Goal: Book appointment/travel/reservation

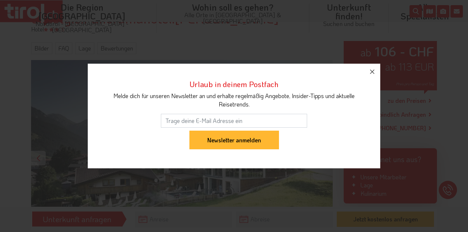
click at [376, 80] on button "button" at bounding box center [372, 72] width 16 height 16
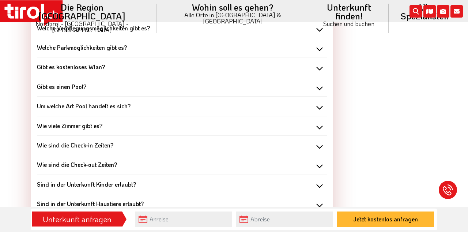
scroll to position [713, 0]
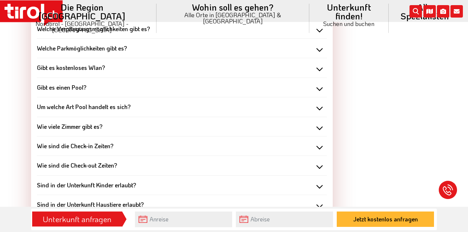
click at [111, 103] on b "Um welche Art Pool handelt es sich?" at bounding box center [84, 107] width 94 height 8
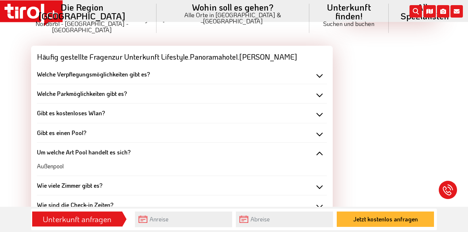
scroll to position [667, 0]
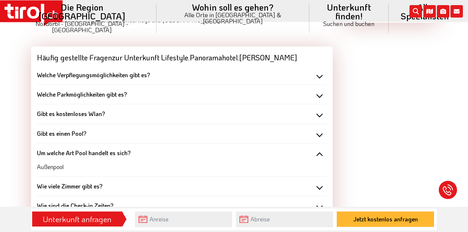
click at [137, 110] on div "Gibt es kostenloses Wlan?" at bounding box center [182, 114] width 290 height 8
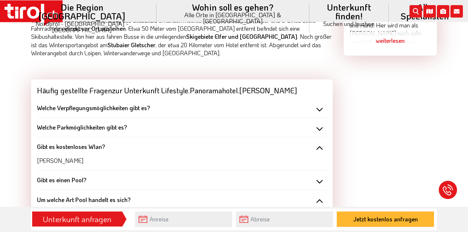
scroll to position [633, 0]
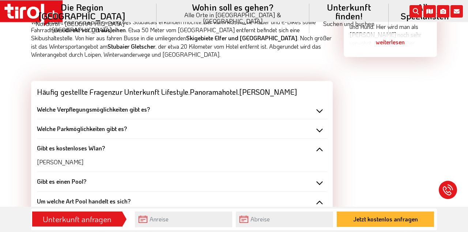
click at [131, 125] on div "Welche Parkmöglichkeiten gibt es?" at bounding box center [182, 129] width 290 height 8
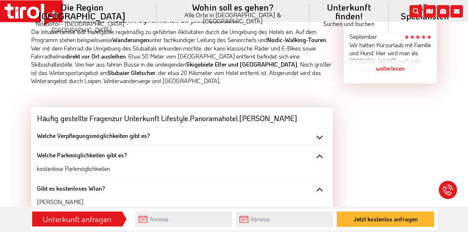
scroll to position [606, 0]
click at [145, 132] on b "Welche Verpflegungsmöglichkeiten gibt es?" at bounding box center [93, 136] width 113 height 8
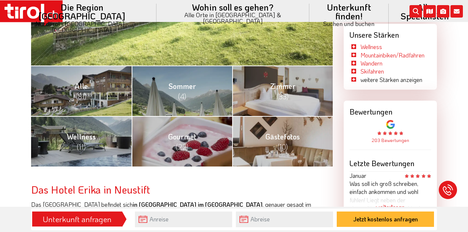
scroll to position [272, 0]
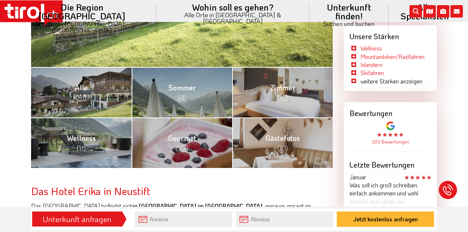
click at [97, 142] on link "Wellness (11)" at bounding box center [81, 142] width 101 height 50
click at [294, 94] on link "Zimmer (33)" at bounding box center [282, 92] width 101 height 50
click at [90, 94] on link "Alle (81)" at bounding box center [81, 92] width 101 height 50
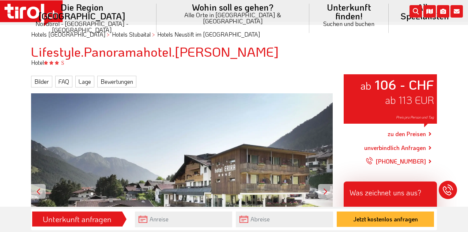
scroll to position [48, 0]
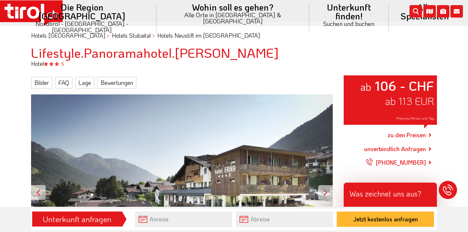
click at [118, 80] on link "Bewertungen" at bounding box center [116, 83] width 39 height 12
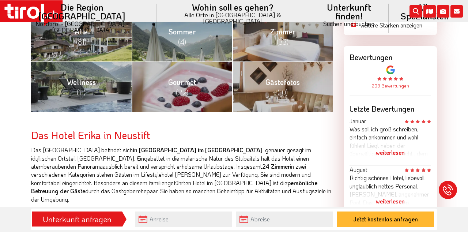
scroll to position [337, 0]
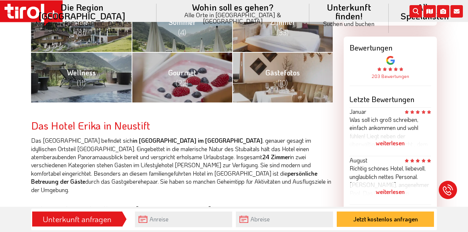
click at [398, 192] on div "weiterlesen" at bounding box center [390, 191] width 82 height 18
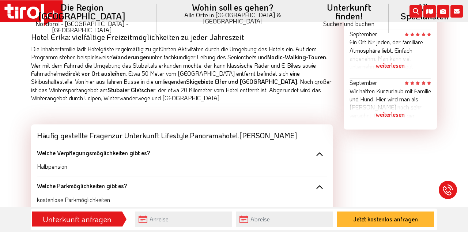
scroll to position [589, 0]
click at [397, 107] on div "weiterlesen" at bounding box center [390, 115] width 82 height 18
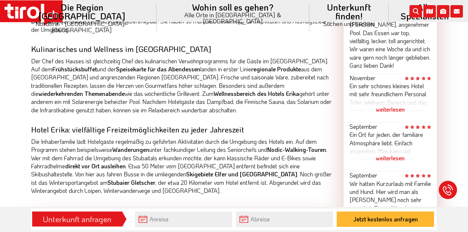
scroll to position [496, 0]
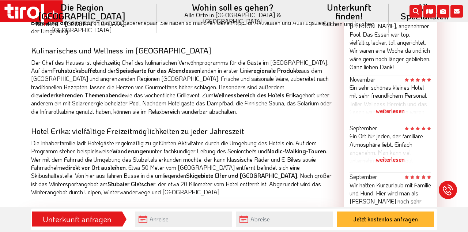
click at [396, 104] on div "weiterlesen" at bounding box center [390, 111] width 82 height 18
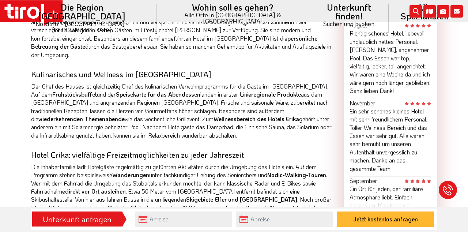
scroll to position [472, 0]
click at [182, 227] on input "text" at bounding box center [183, 219] width 97 height 16
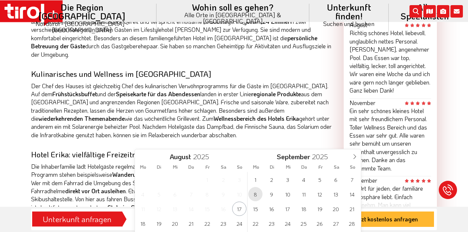
click at [254, 194] on span "8" at bounding box center [255, 194] width 14 height 14
click at [255, 227] on input "text" at bounding box center [284, 219] width 97 height 16
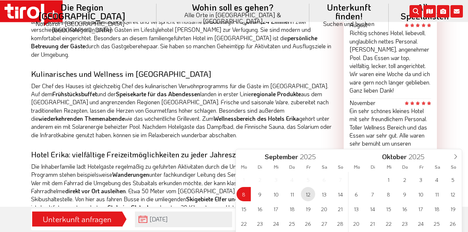
click at [309, 192] on span "12" at bounding box center [308, 194] width 14 height 14
type input "08-09-2025"
type input "12-09-2025"
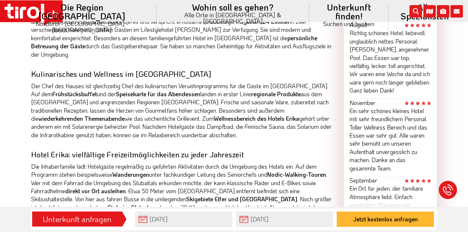
click at [374, 227] on button "Jetzt kostenlos anfragen" at bounding box center [385, 218] width 97 height 15
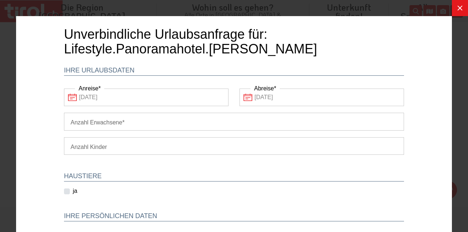
scroll to position [0, 0]
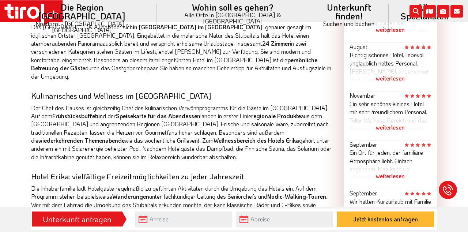
scroll to position [451, 0]
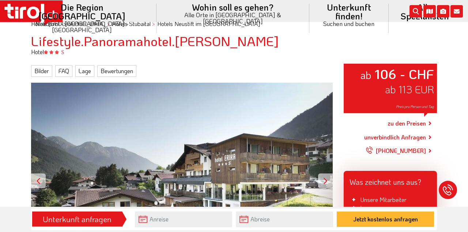
scroll to position [60, 0]
click at [418, 125] on link "zu den Preisen" at bounding box center [406, 123] width 38 height 18
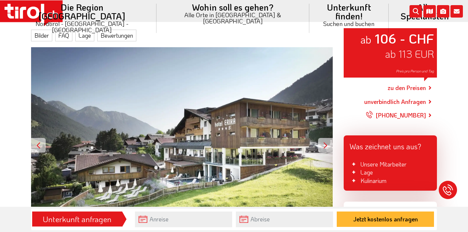
scroll to position [102, 0]
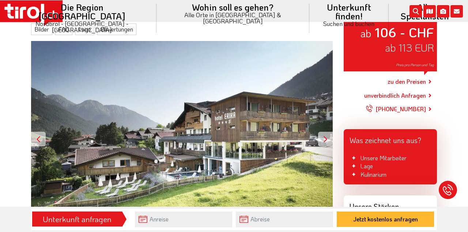
click at [330, 135] on div at bounding box center [325, 139] width 15 height 15
